Goal: Information Seeking & Learning: Learn about a topic

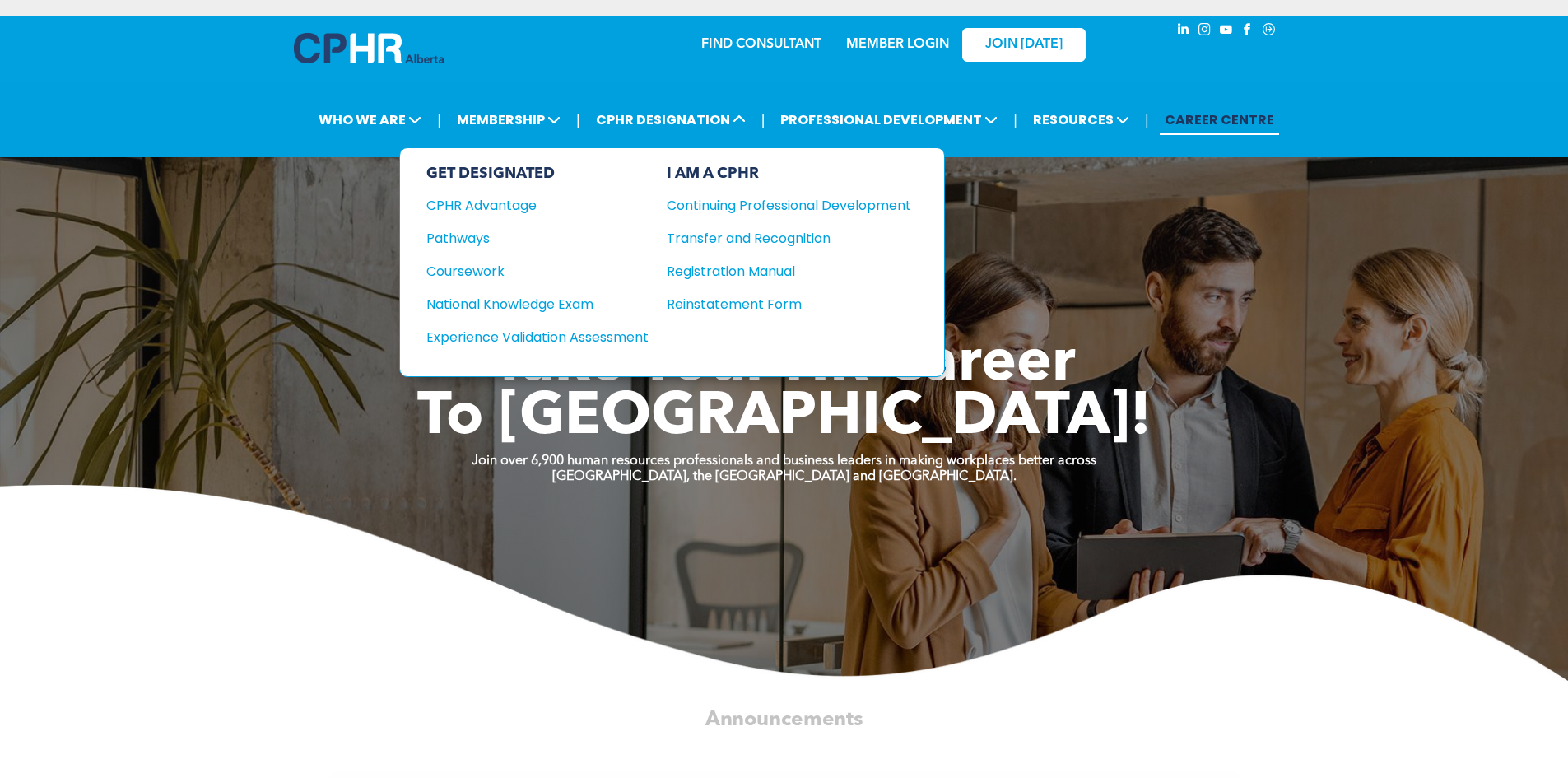
click at [533, 310] on div "National Knowledge Exam" at bounding box center [526, 304] width 200 height 21
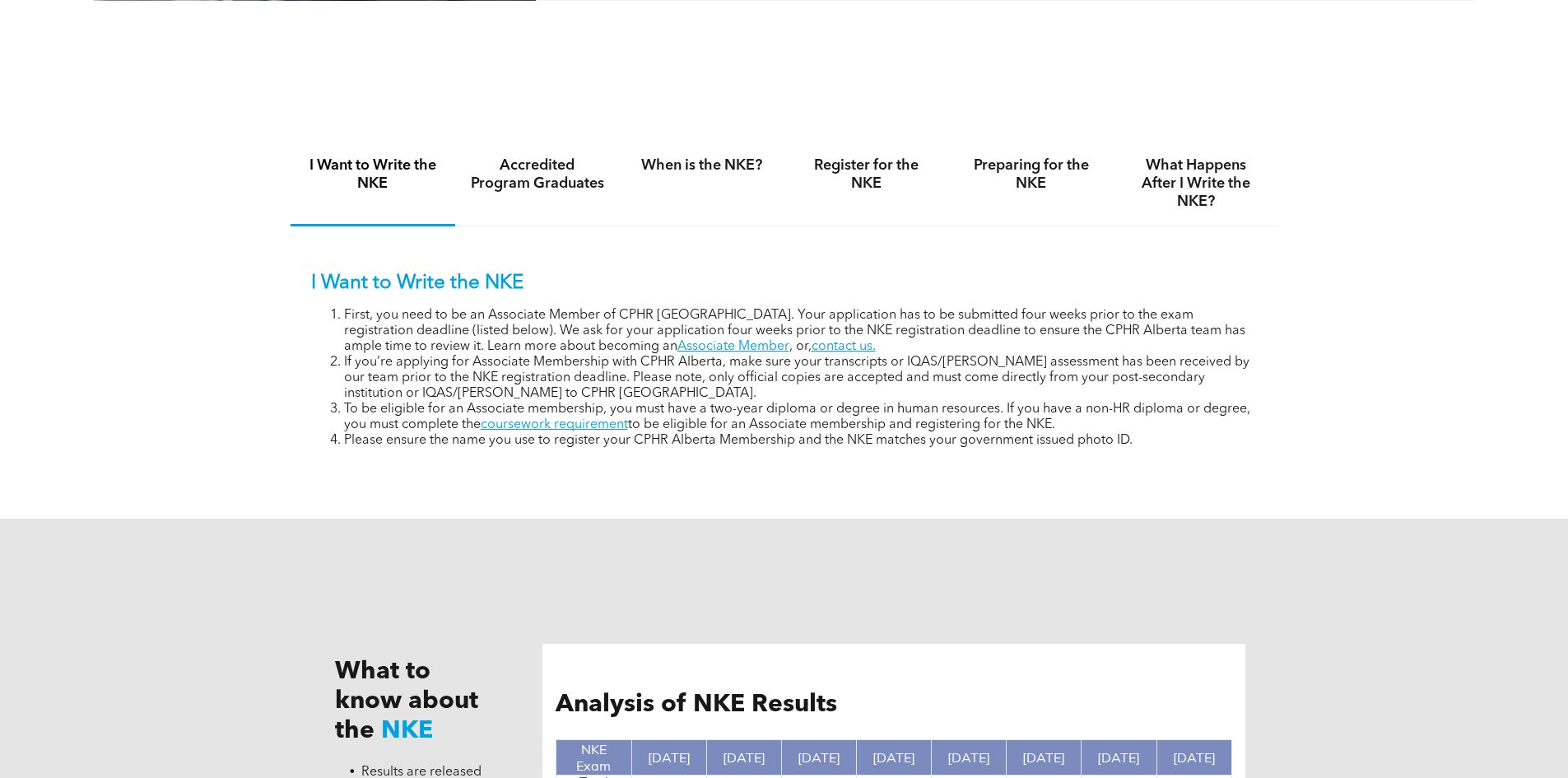
scroll to position [1153, 0]
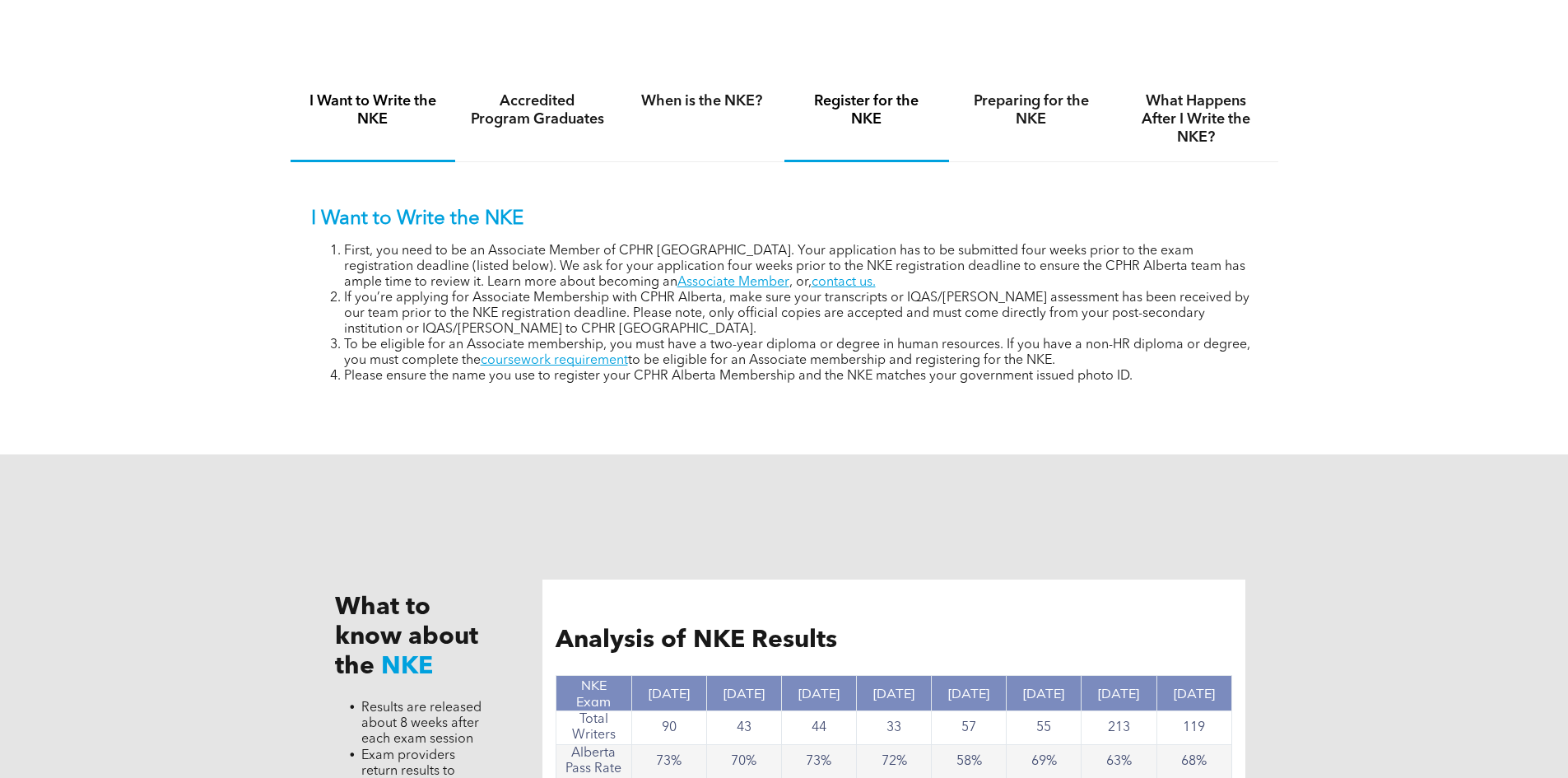
click at [840, 128] on div "Register for the NKE" at bounding box center [866, 120] width 164 height 85
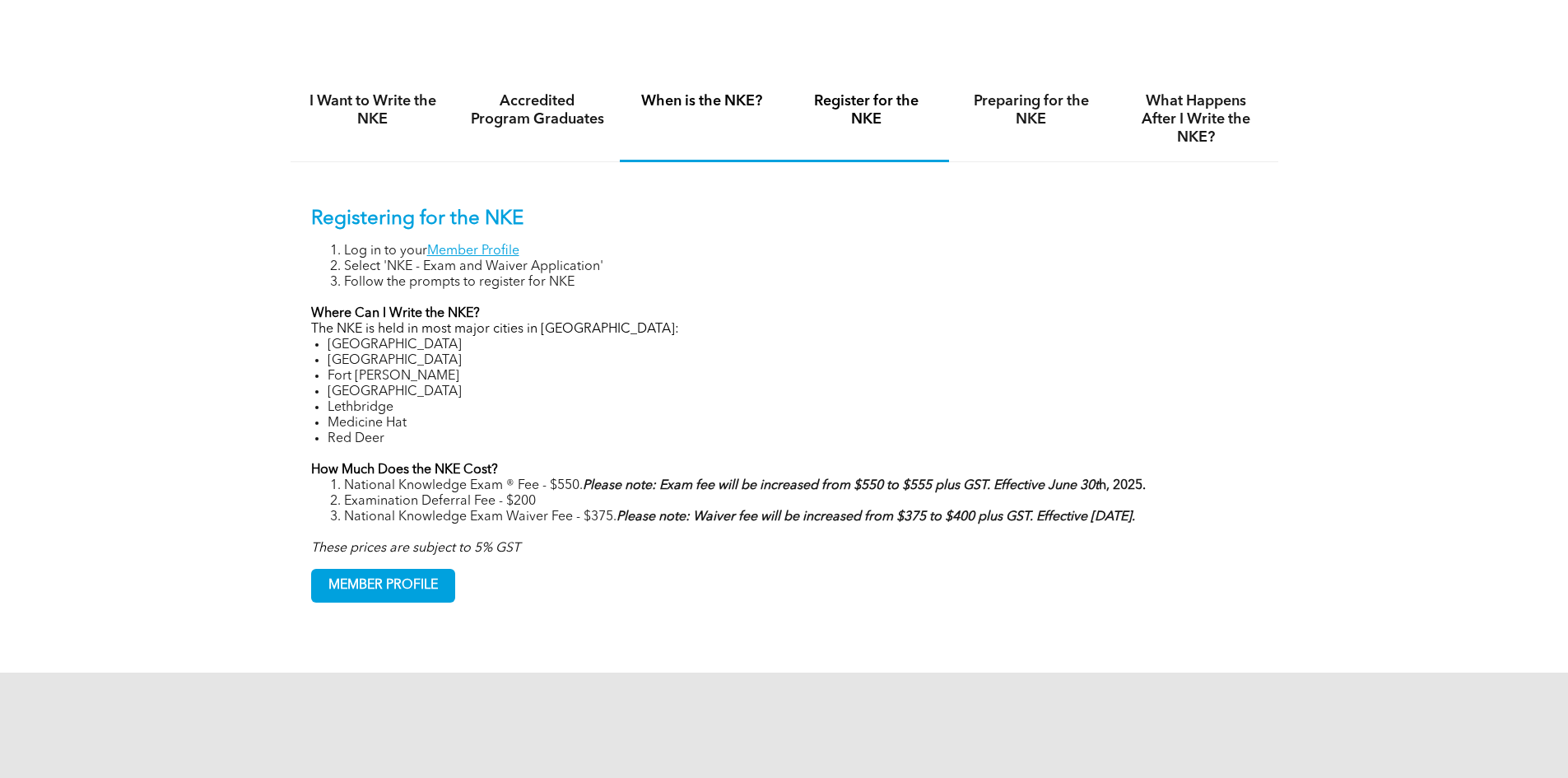
click at [729, 104] on h4 "When is the NKE?" at bounding box center [701, 102] width 134 height 18
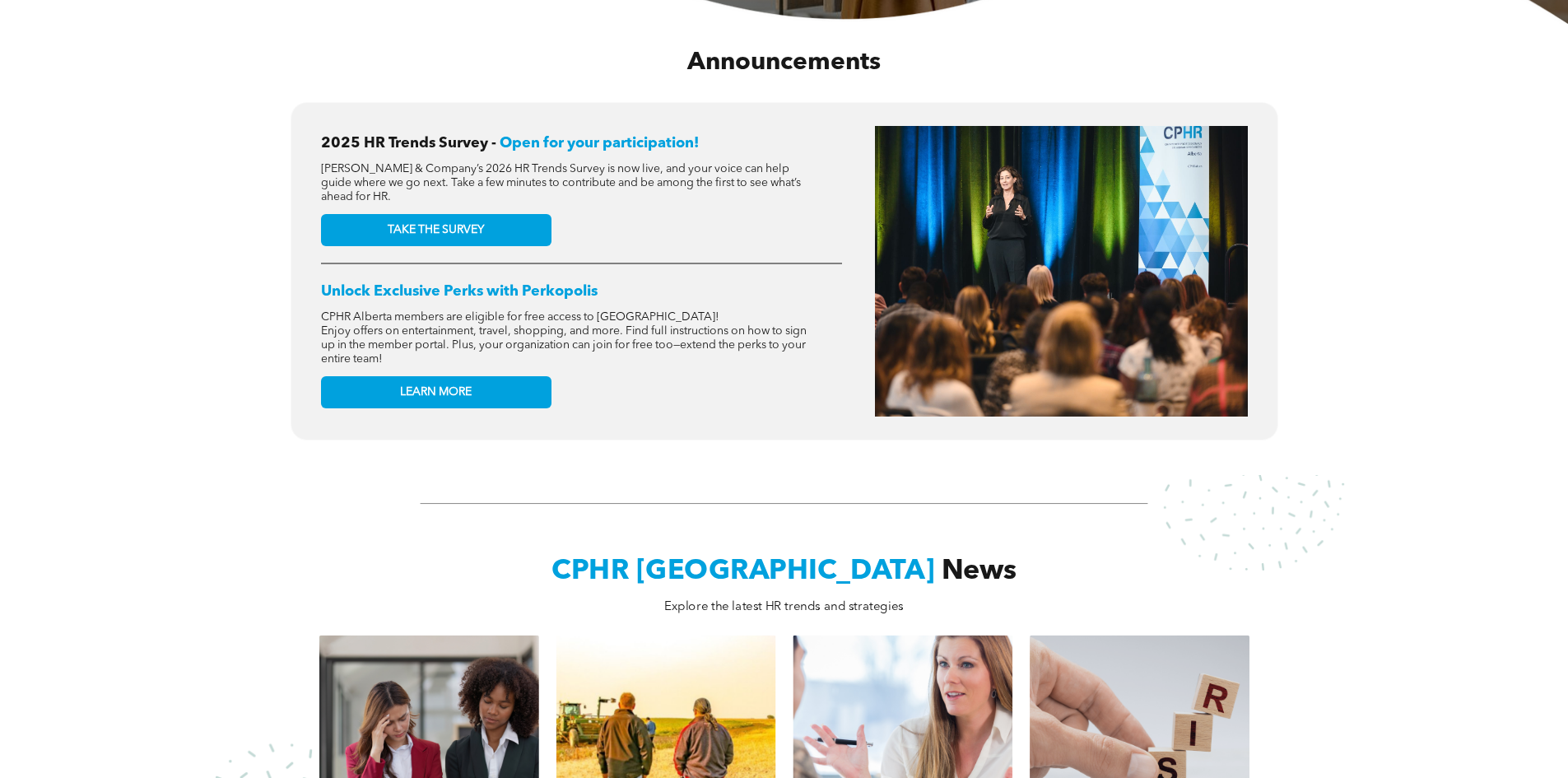
scroll to position [823, 0]
